Goal: Information Seeking & Learning: Learn about a topic

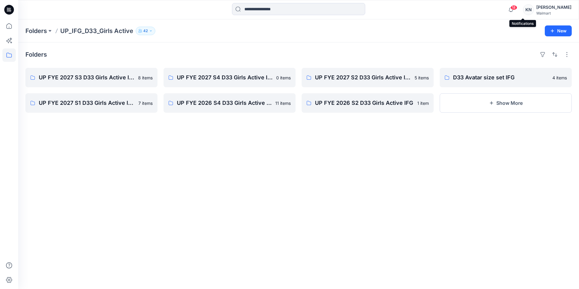
click at [517, 7] on span "18" at bounding box center [514, 7] width 7 height 5
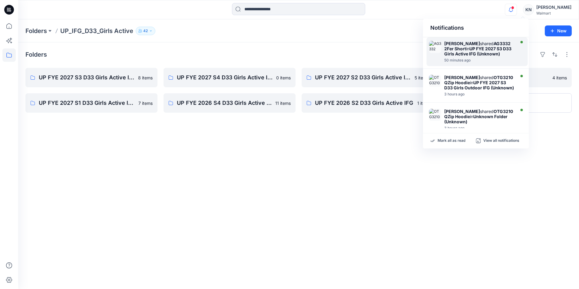
click at [483, 48] on strong "UP FYE 2027 S3 D33 Girls Active IFG (Unknown)" at bounding box center [477, 51] width 67 height 10
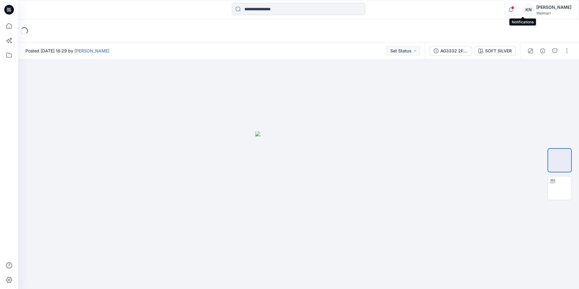
click at [517, 10] on icon "button" at bounding box center [511, 10] width 12 height 12
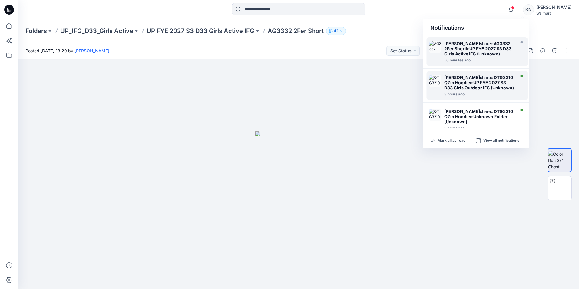
click at [485, 78] on div "[PERSON_NAME] shared OTG3210 QZip Hoodie in UP FYE 2027 S3 D33 Girls Outdoor IF…" at bounding box center [479, 82] width 70 height 15
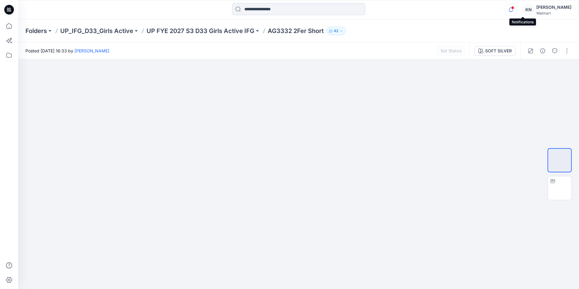
click at [517, 9] on icon "button" at bounding box center [511, 10] width 12 height 12
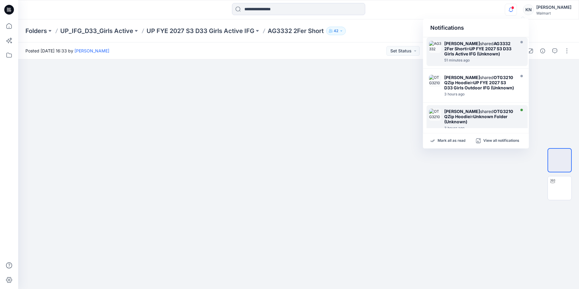
click at [488, 116] on div "[PERSON_NAME] shared OTG3210 QZip Hoodie in Unknown Folder (Unknown)" at bounding box center [479, 116] width 70 height 15
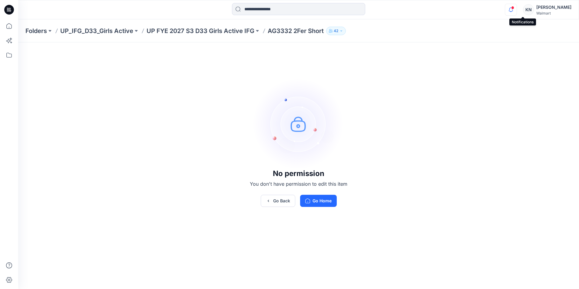
click at [517, 8] on icon "button" at bounding box center [511, 10] width 12 height 12
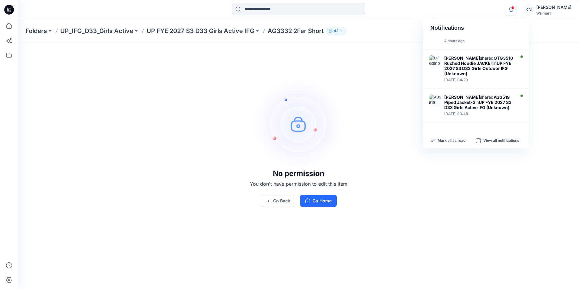
scroll to position [91, 0]
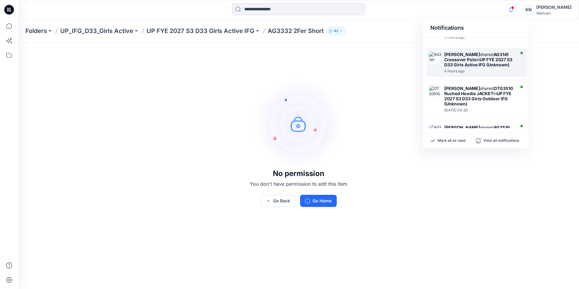
click at [477, 67] on div "[PERSON_NAME] shared AG3141 Crossover Polo in UP FYE 2027 S3 D33 Girls Active I…" at bounding box center [479, 59] width 70 height 15
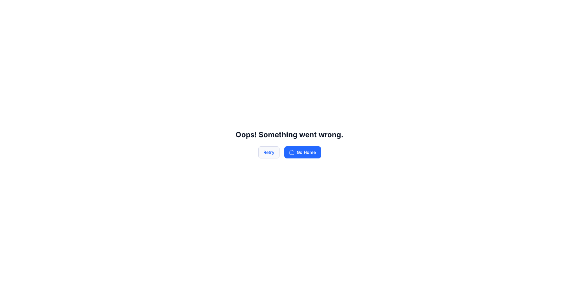
click at [273, 150] on button "Retry" at bounding box center [268, 152] width 21 height 12
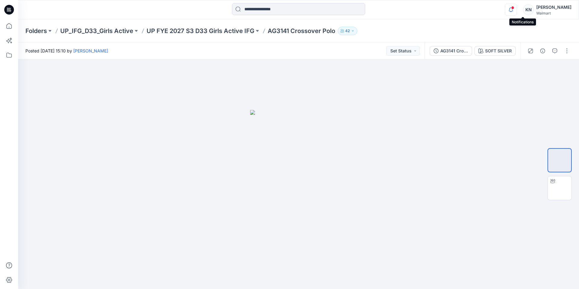
click at [517, 10] on icon "button" at bounding box center [511, 10] width 12 height 12
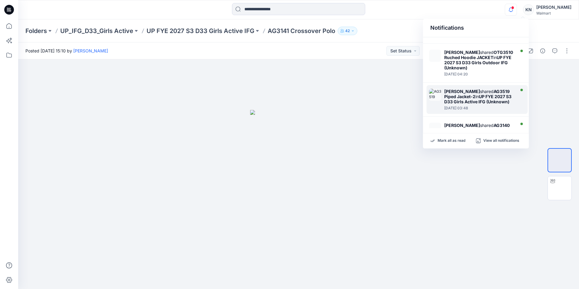
scroll to position [121, 0]
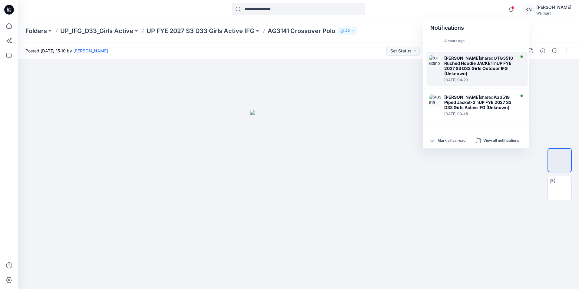
click at [474, 76] on strong "UP FYE 2027 S3 D33 Girls Outdoor IFG (Unknown)" at bounding box center [477, 68] width 67 height 15
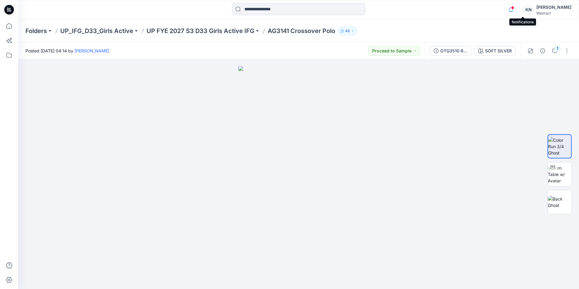
click at [517, 10] on icon "button" at bounding box center [511, 10] width 12 height 12
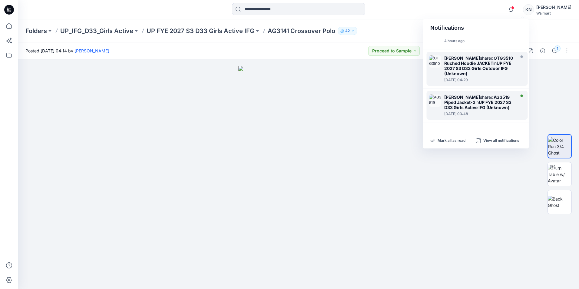
click at [481, 110] on strong "UP FYE 2027 S3 D33 Girls Active IFG (Unknown)" at bounding box center [477, 105] width 67 height 10
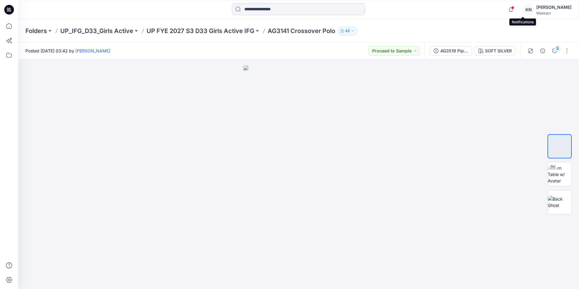
click at [514, 7] on span at bounding box center [512, 7] width 3 height 3
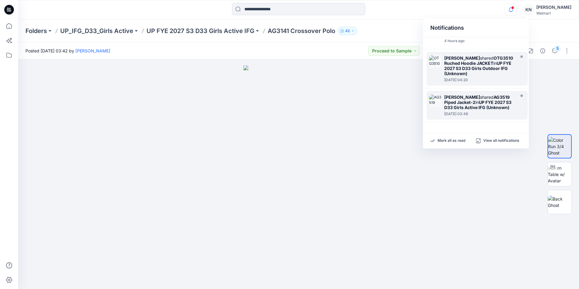
scroll to position [182, 0]
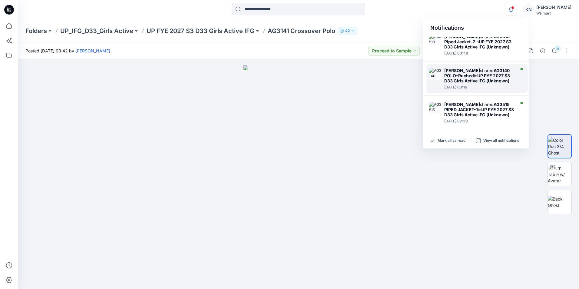
click at [462, 89] on div "[DATE] 03:16" at bounding box center [479, 87] width 70 height 4
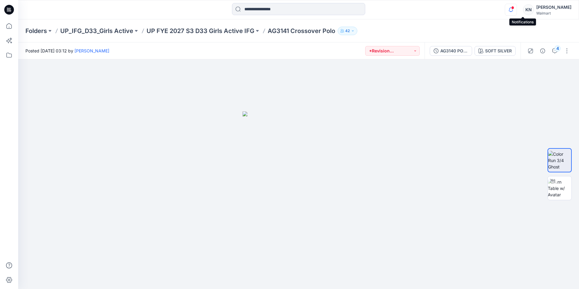
click at [517, 6] on icon "button" at bounding box center [511, 10] width 12 height 12
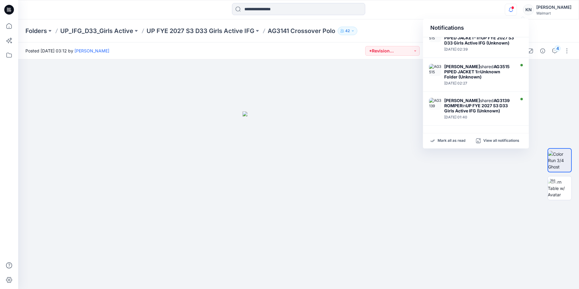
scroll to position [274, 0]
click at [482, 101] on div "[PERSON_NAME] shared AG3139 ROMPER in UP FYE 2027 S3 D33 Girls Active IFG (Unkn…" at bounding box center [479, 105] width 70 height 15
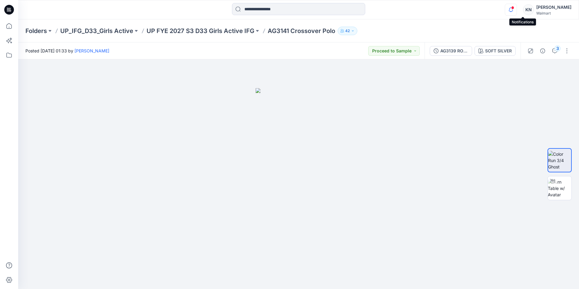
click at [517, 9] on icon "button" at bounding box center [511, 10] width 12 height 12
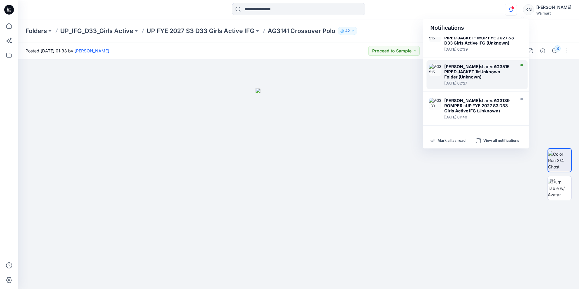
click at [486, 69] on div "[PERSON_NAME] shared AG3515 PIPED JACKET 1 in Unknown Folder (Unknown)" at bounding box center [479, 71] width 70 height 15
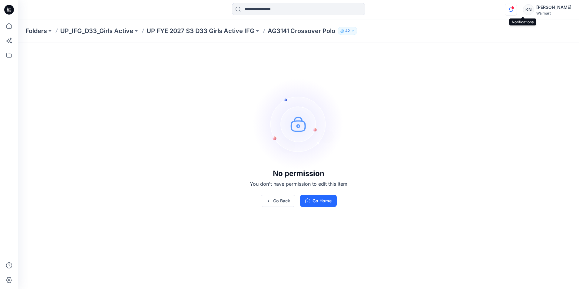
click at [517, 9] on icon "button" at bounding box center [511, 10] width 12 height 12
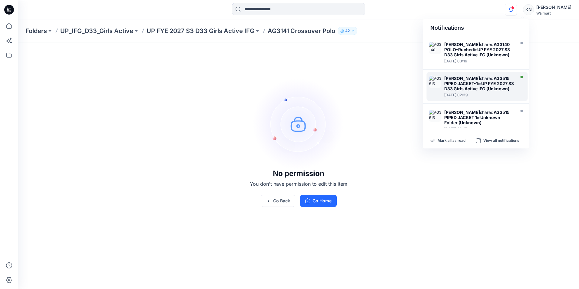
scroll to position [214, 0]
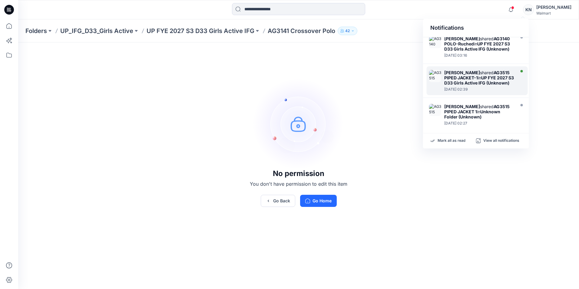
click at [485, 85] on strong "UP FYE 2027 S3 D33 Girls Active IFG (Unknown)" at bounding box center [479, 80] width 70 height 10
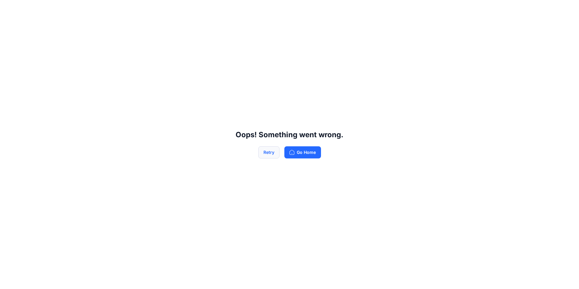
click at [270, 153] on button "Retry" at bounding box center [268, 152] width 21 height 12
